Goal: Information Seeking & Learning: Learn about a topic

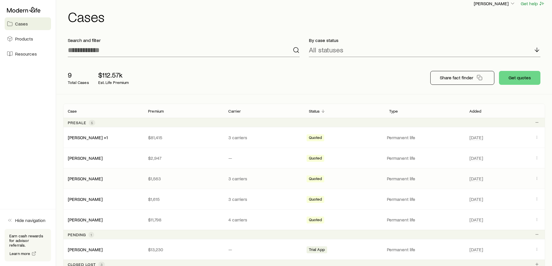
scroll to position [61, 0]
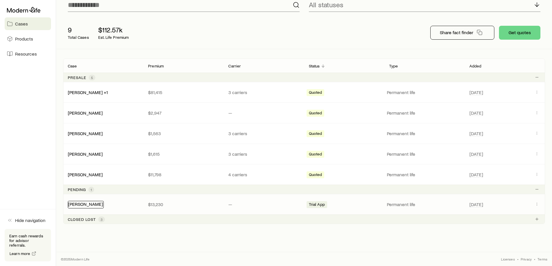
click at [89, 204] on link "[PERSON_NAME]" at bounding box center [85, 204] width 35 height 6
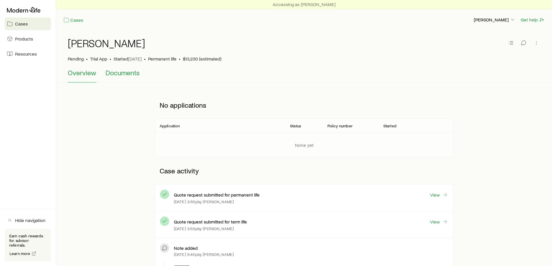
click at [128, 75] on span "Documents" at bounding box center [123, 73] width 34 height 8
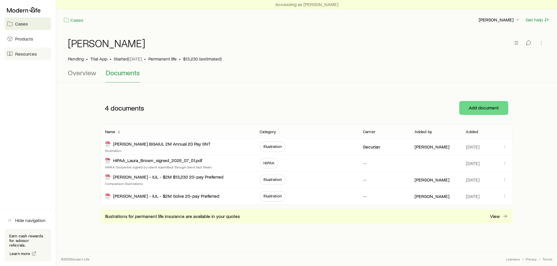
click at [33, 52] on span "Resources" at bounding box center [26, 54] width 22 height 6
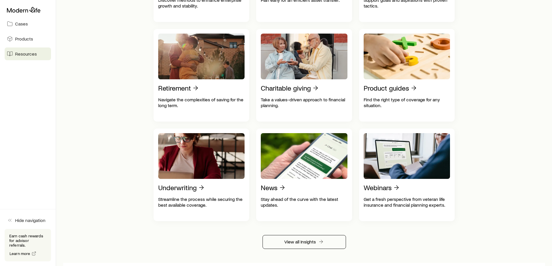
scroll to position [232, 0]
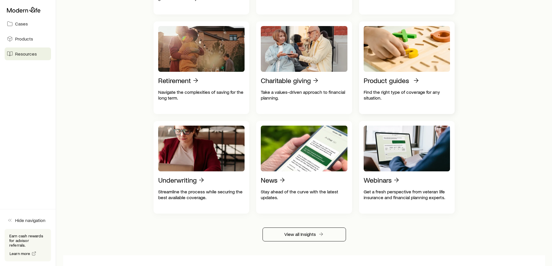
click at [377, 87] on div "Product guides Find the right type of coverage for any situation." at bounding box center [407, 89] width 87 height 24
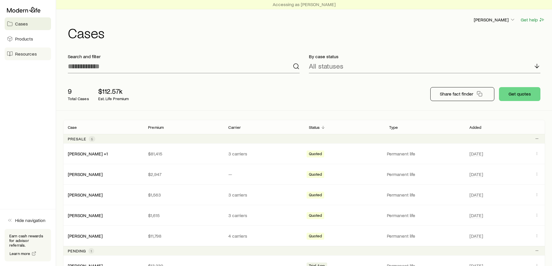
click at [26, 57] on link "Resources" at bounding box center [28, 54] width 46 height 13
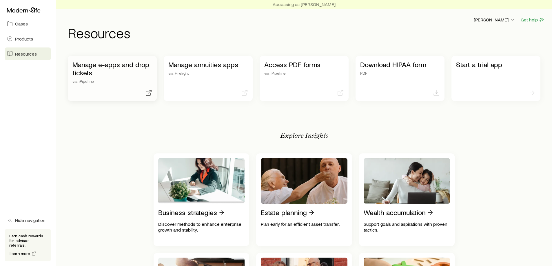
click at [97, 74] on p "Manage e-apps and drop tickets" at bounding box center [112, 69] width 80 height 16
click at [99, 70] on p "Manage e-apps and drop tickets" at bounding box center [112, 69] width 80 height 16
click at [474, 19] on p "[PERSON_NAME]" at bounding box center [495, 20] width 42 height 6
click at [471, 50] on span "Sign out" at bounding box center [468, 51] width 16 height 6
